Goal: Find specific page/section: Find specific page/section

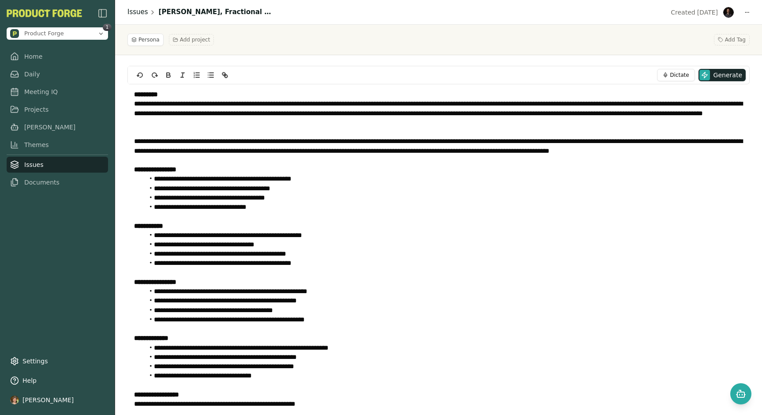
click at [139, 11] on link "Issues" at bounding box center [137, 12] width 21 height 10
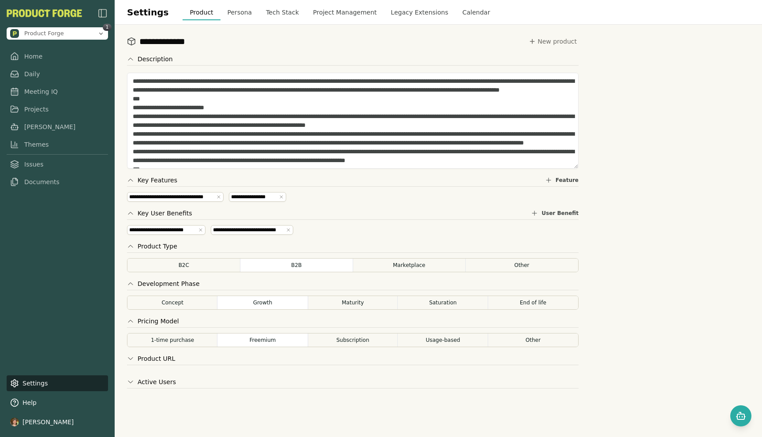
click at [650, 131] on div "**********" at bounding box center [438, 231] width 647 height 413
